Goal: Task Accomplishment & Management: Manage account settings

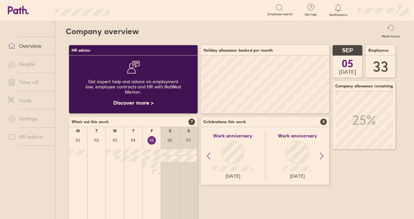
scroll to position [58, 128]
click at [34, 81] on link "Time off" at bounding box center [29, 82] width 52 height 13
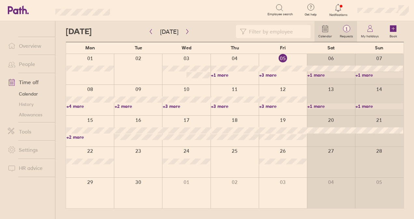
click at [349, 29] on span "1" at bounding box center [346, 28] width 21 height 5
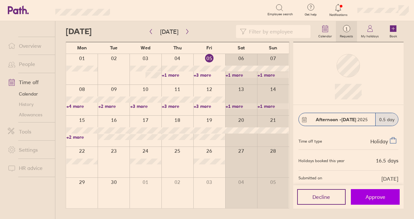
click at [382, 197] on span "Approve" at bounding box center [375, 197] width 20 height 6
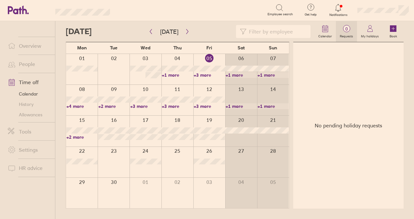
drag, startPoint x: 346, startPoint y: 37, endPoint x: 343, endPoint y: 40, distance: 4.6
click at [346, 37] on label "Requests" at bounding box center [346, 36] width 21 height 6
click at [27, 48] on link "Overview" at bounding box center [29, 45] width 52 height 13
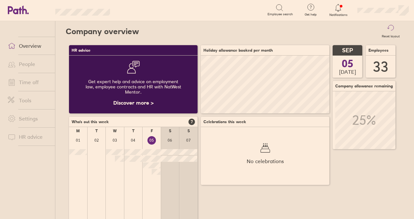
scroll to position [325222, 325222]
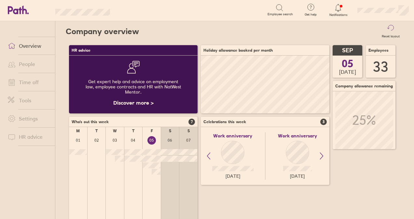
click at [27, 83] on link "Time off" at bounding box center [29, 82] width 52 height 13
